Goal: Task Accomplishment & Management: Complete application form

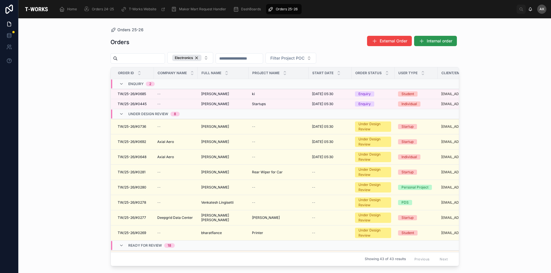
click at [439, 40] on span "Internal order" at bounding box center [439, 41] width 26 height 6
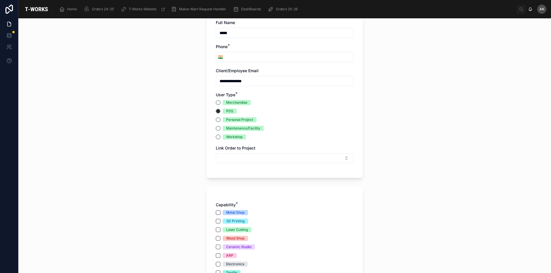
scroll to position [57, 0]
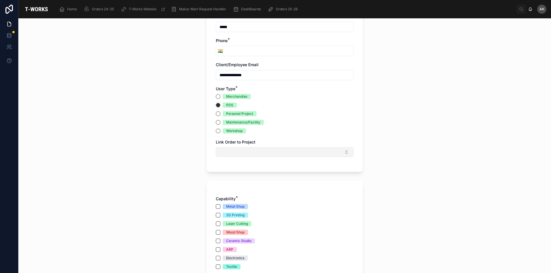
click at [274, 152] on button "Select Button" at bounding box center [285, 152] width 138 height 10
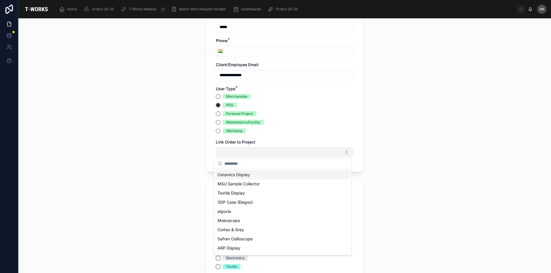
click at [274, 152] on button "Select Button" at bounding box center [285, 152] width 138 height 10
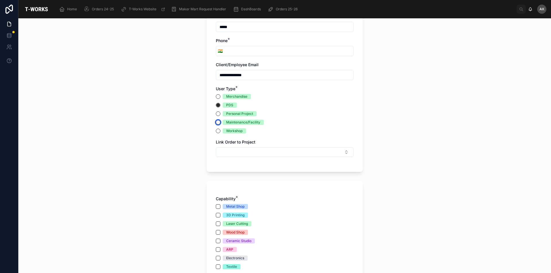
click at [216, 122] on button "Maintenance/Facility" at bounding box center [218, 122] width 5 height 5
click at [216, 114] on button "Personal Project" at bounding box center [218, 114] width 5 height 5
click at [326, 152] on button "Select Button" at bounding box center [285, 152] width 138 height 10
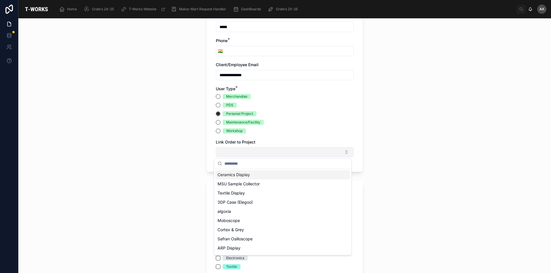
click at [326, 152] on button "Select Button" at bounding box center [285, 152] width 138 height 10
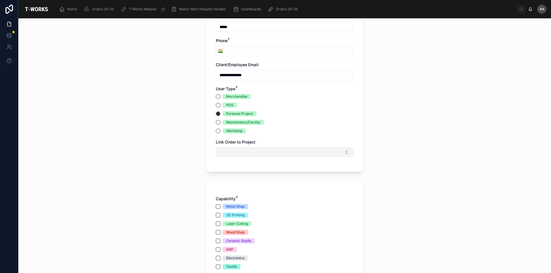
click at [326, 152] on button "Select Button" at bounding box center [285, 152] width 138 height 10
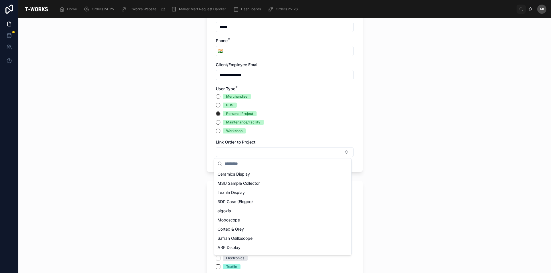
scroll to position [0, 0]
click at [449, 125] on div "**********" at bounding box center [284, 145] width 532 height 255
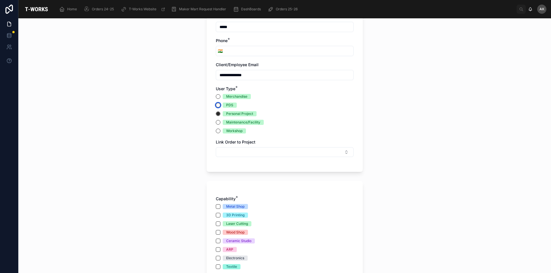
click at [216, 106] on button "PDS" at bounding box center [218, 105] width 5 height 5
click at [295, 154] on button "Select Button" at bounding box center [285, 152] width 138 height 10
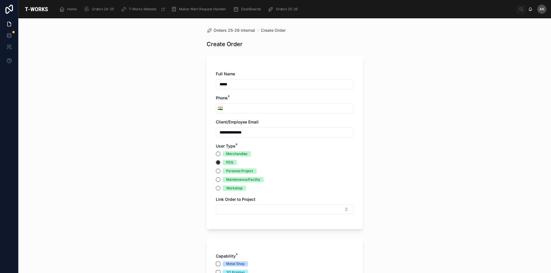
scroll to position [29, 0]
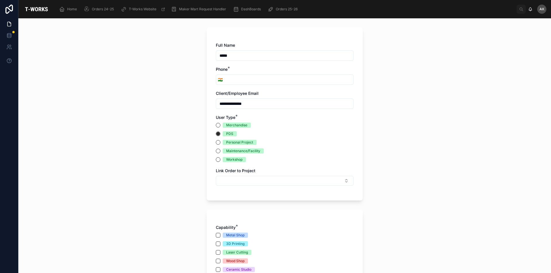
click at [266, 76] on input "tel" at bounding box center [288, 80] width 129 height 8
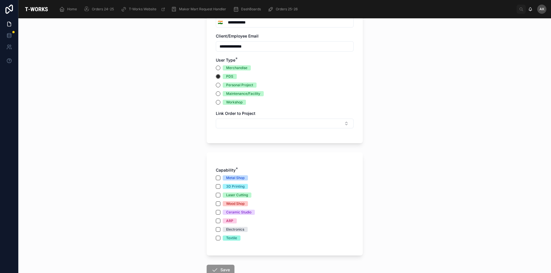
scroll to position [115, 0]
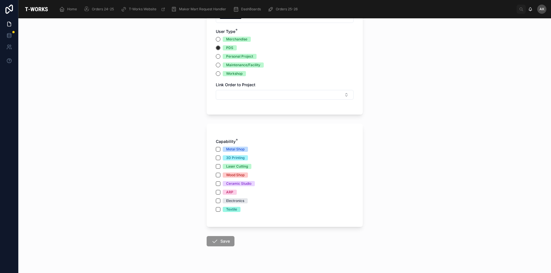
type input "**********"
click at [216, 147] on button "Metal Shop" at bounding box center [218, 149] width 5 height 5
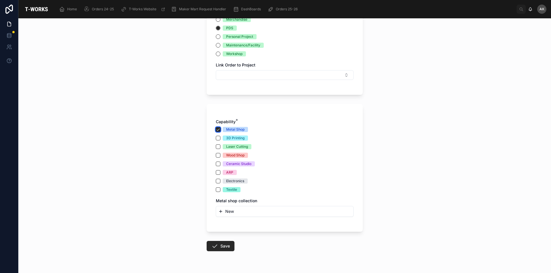
scroll to position [143, 0]
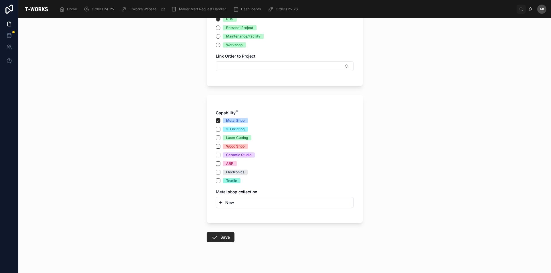
click at [240, 203] on button "New" at bounding box center [284, 203] width 132 height 6
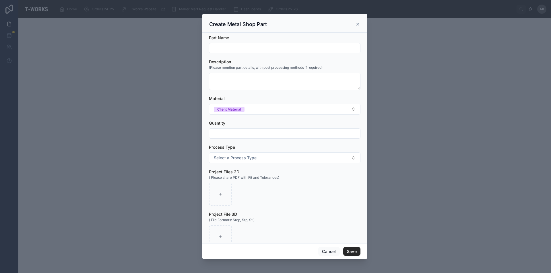
click at [251, 45] on input "text" at bounding box center [284, 48] width 151 height 8
type input "*"
type input "**********"
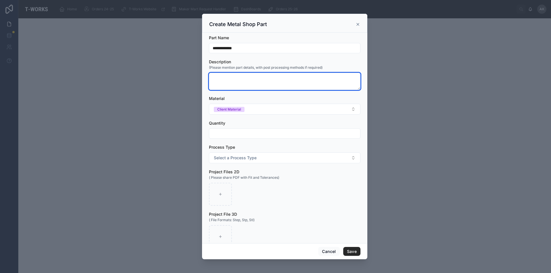
click at [239, 80] on textarea at bounding box center [284, 81] width 151 height 17
paste textarea "**********"
type textarea "**********"
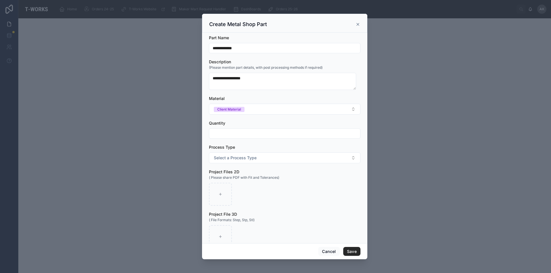
click at [243, 135] on input "text" at bounding box center [284, 134] width 151 height 8
type input "*"
click at [246, 160] on span "Select a Process Type" at bounding box center [235, 158] width 43 height 6
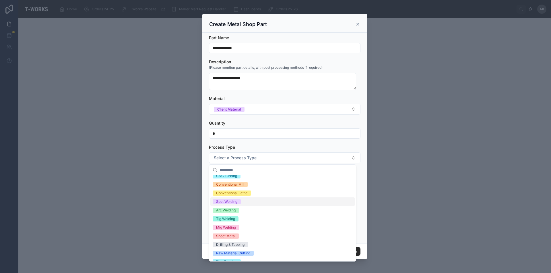
scroll to position [20, 0]
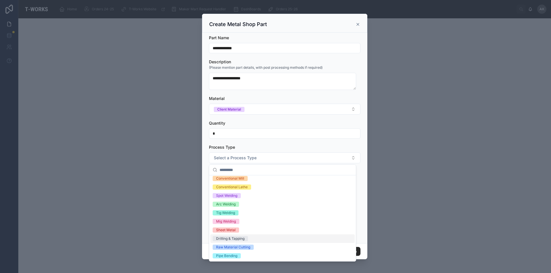
click at [235, 239] on div "Drilling & Tapping" at bounding box center [230, 238] width 28 height 5
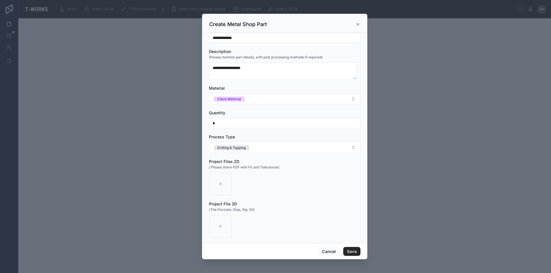
scroll to position [15, 0]
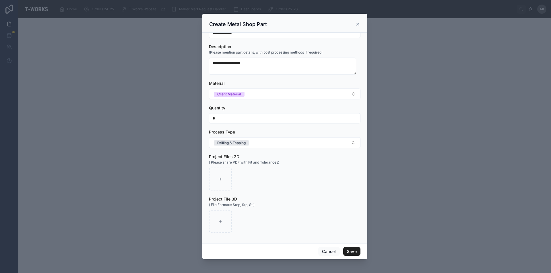
click at [352, 248] on button "Save" at bounding box center [351, 251] width 17 height 9
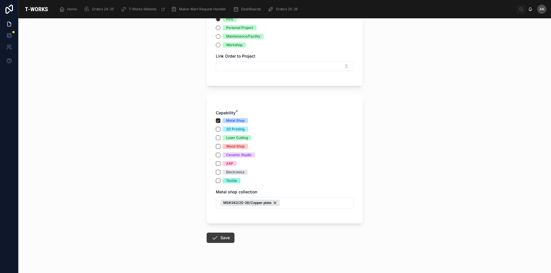
click at [222, 237] on button "Save" at bounding box center [220, 238] width 28 height 10
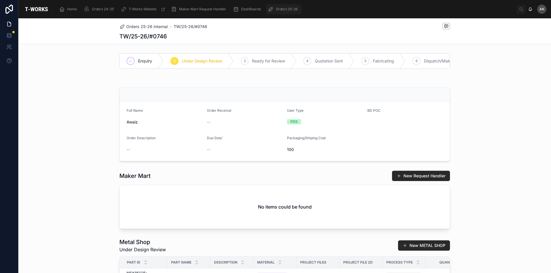
click at [283, 7] on span "Orders 25-26" at bounding box center [287, 9] width 22 height 5
